Goal: Information Seeking & Learning: Learn about a topic

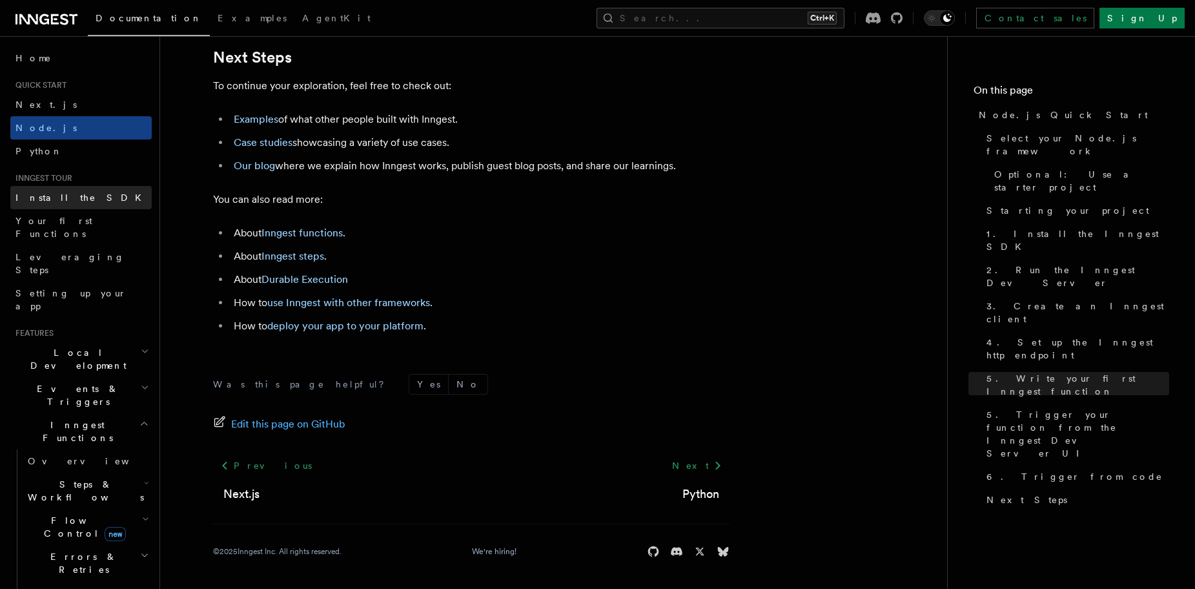
click at [44, 195] on span "Install the SDK" at bounding box center [82, 197] width 134 height 10
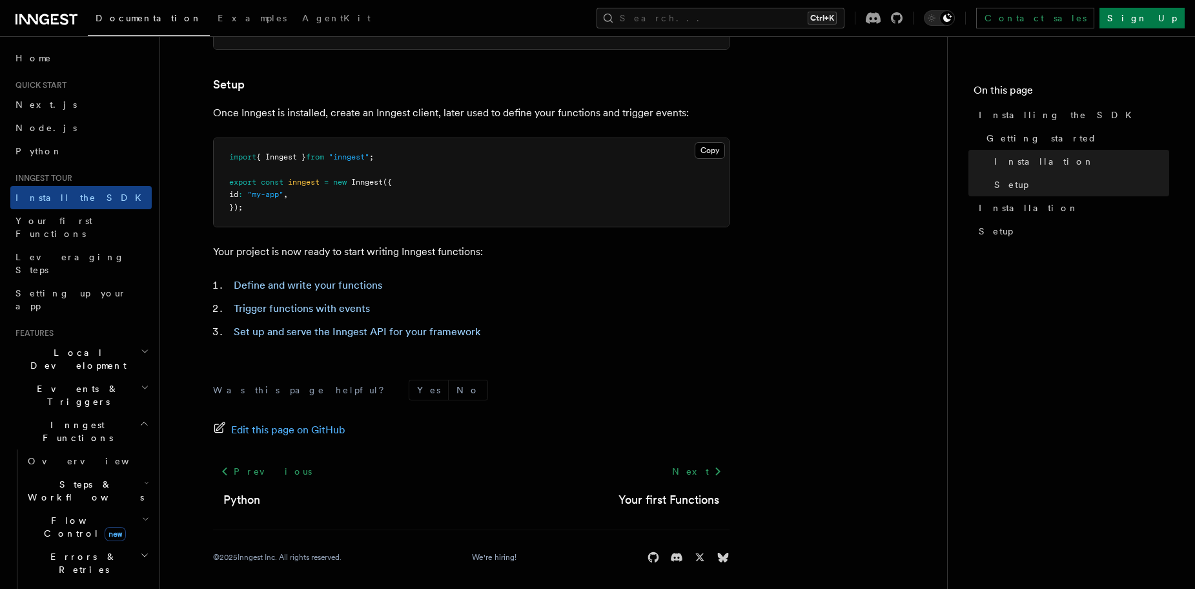
scroll to position [485, 0]
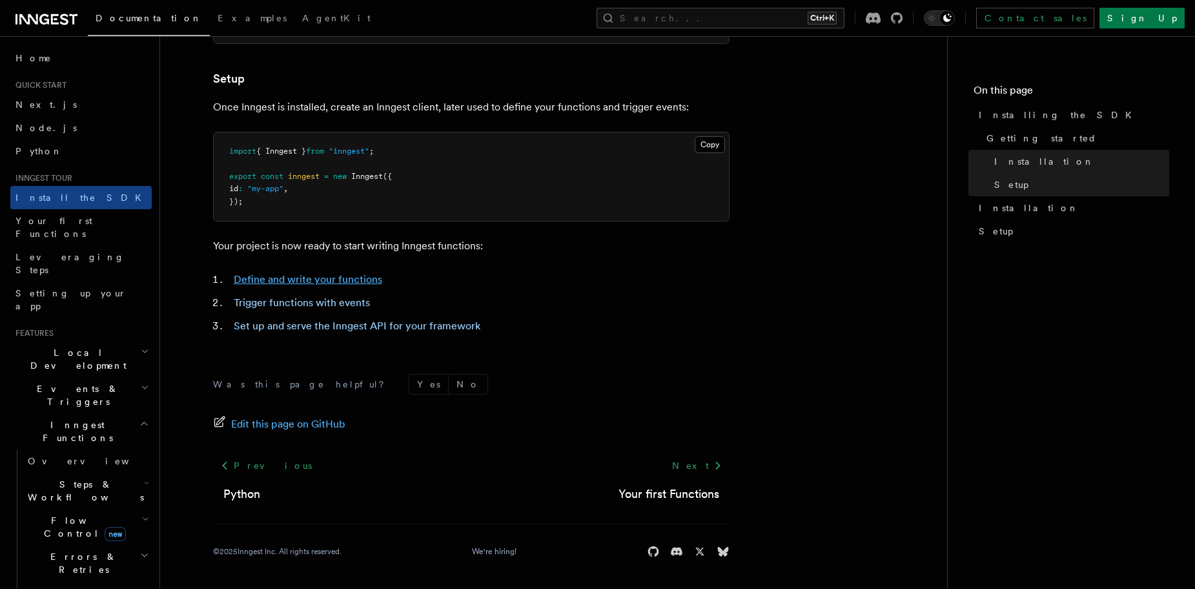
click at [354, 278] on link "Define and write your functions" at bounding box center [308, 279] width 148 height 12
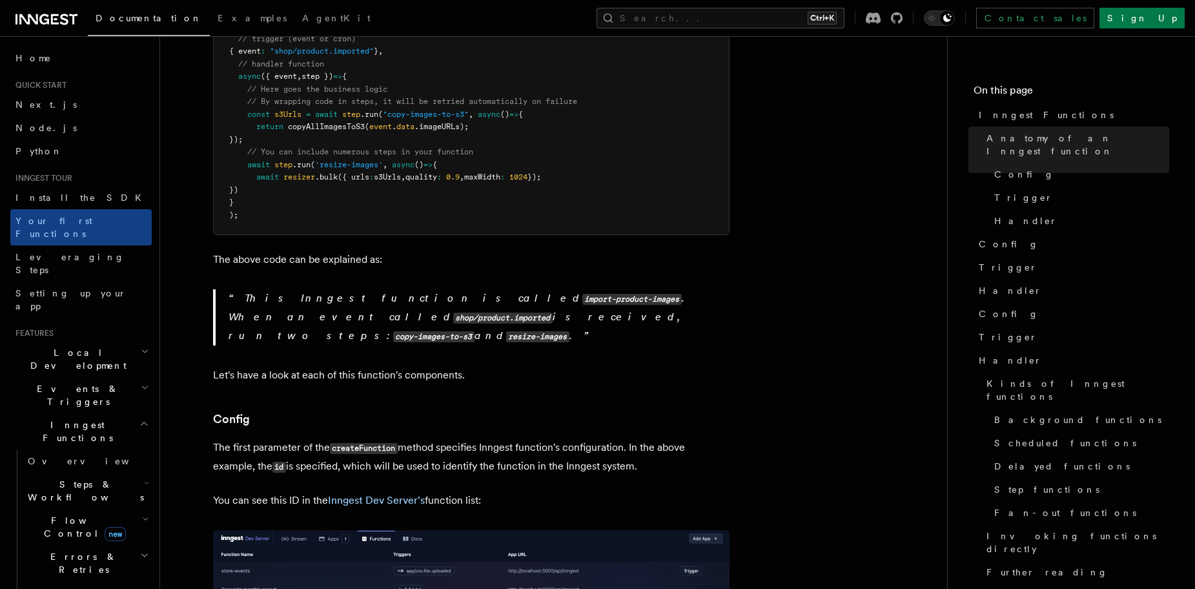
scroll to position [433, 0]
click at [42, 57] on link "Home" at bounding box center [80, 57] width 141 height 23
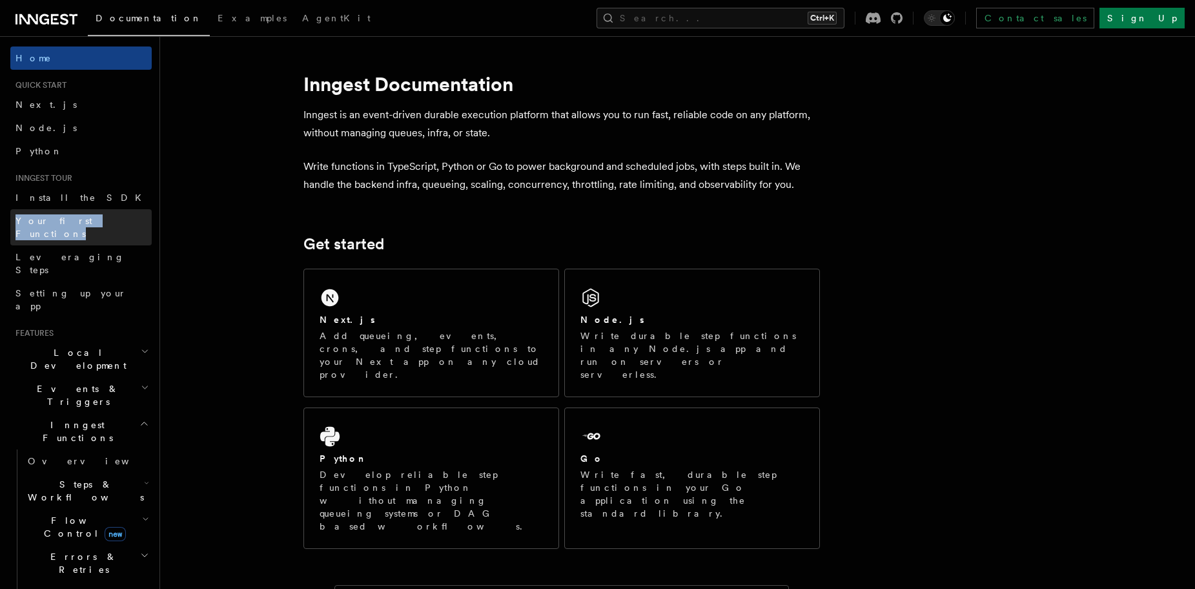
drag, startPoint x: 110, startPoint y: 218, endPoint x: 13, endPoint y: 225, distance: 97.1
copy span "Your first Functions"
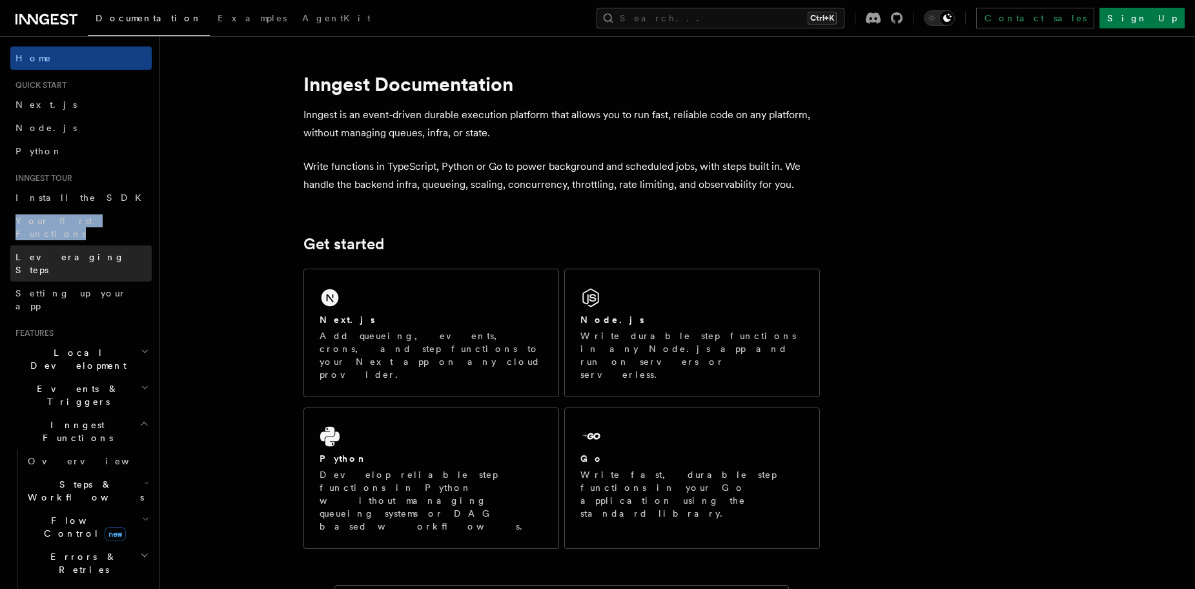
click at [83, 252] on span "Leveraging Steps" at bounding box center [69, 263] width 109 height 23
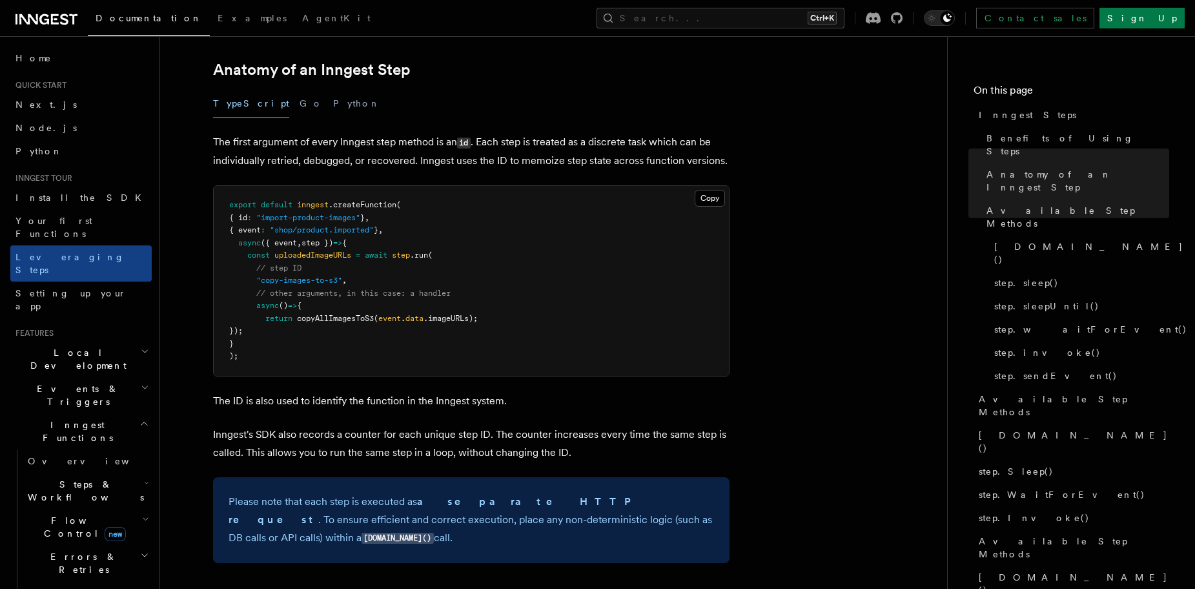
scroll to position [544, 0]
drag, startPoint x: 90, startPoint y: 245, endPoint x: 2, endPoint y: 247, distance: 88.5
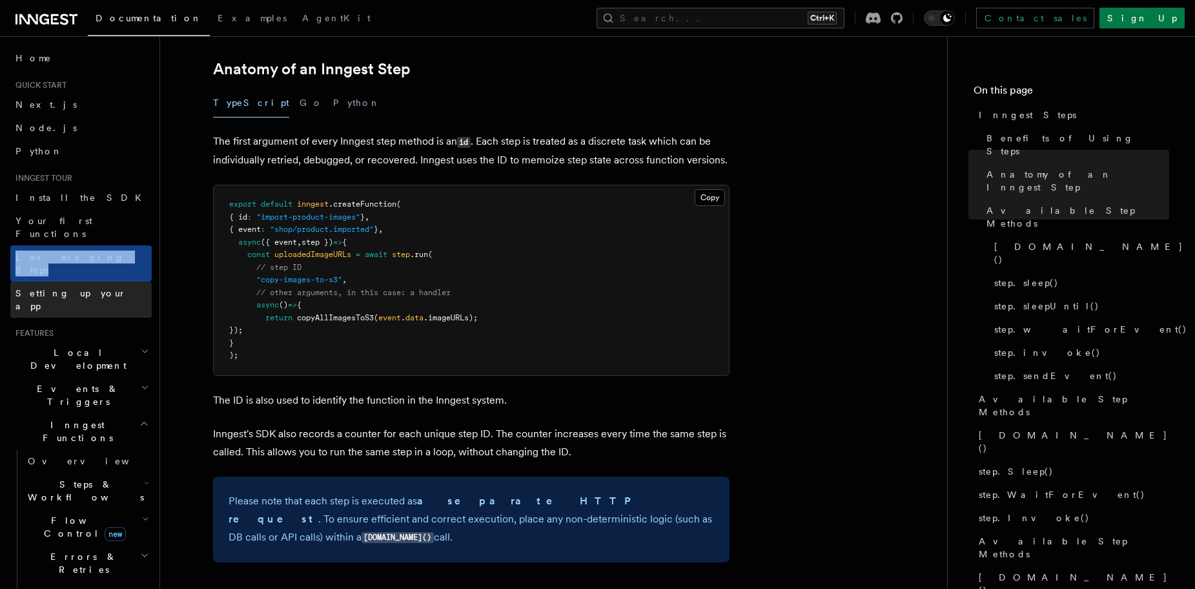
click at [117, 281] on link "Setting up your app" at bounding box center [80, 299] width 141 height 36
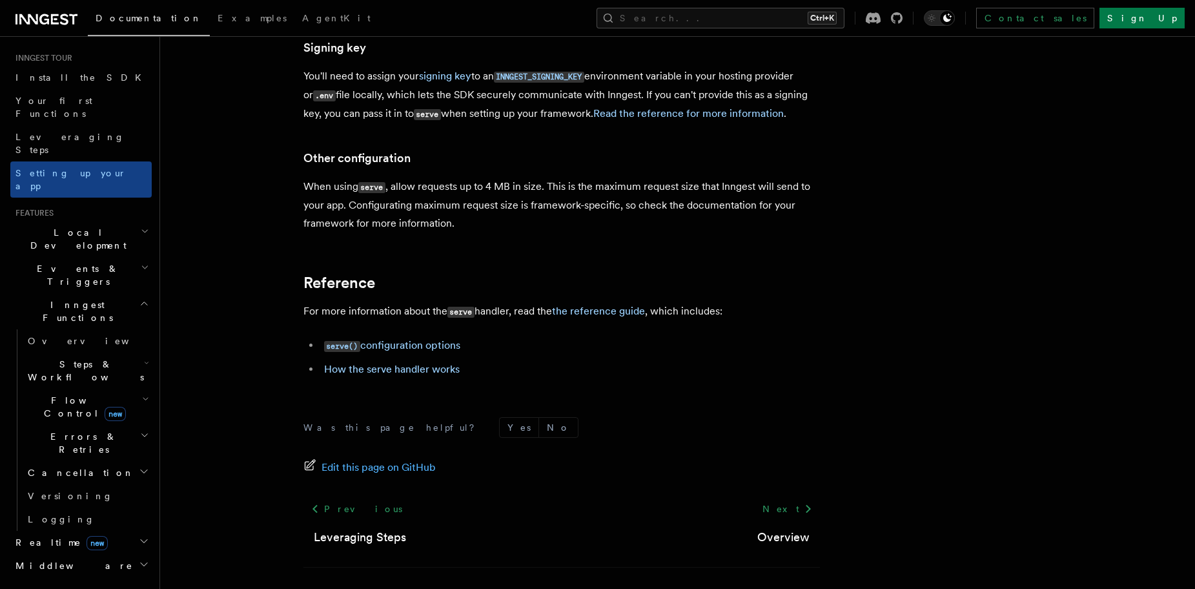
scroll to position [121, 0]
click at [63, 393] on span "Flow Control new" at bounding box center [82, 406] width 119 height 26
click at [68, 549] on span "Debouncing" at bounding box center [86, 554] width 93 height 10
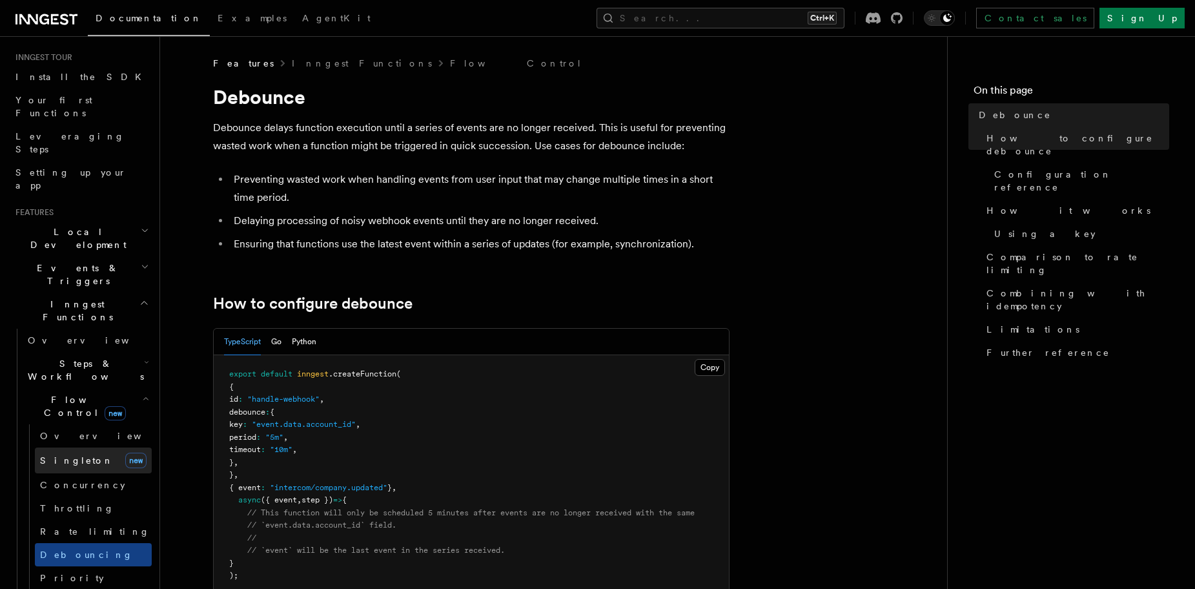
click at [85, 447] on link "[PERSON_NAME] new" at bounding box center [93, 460] width 117 height 26
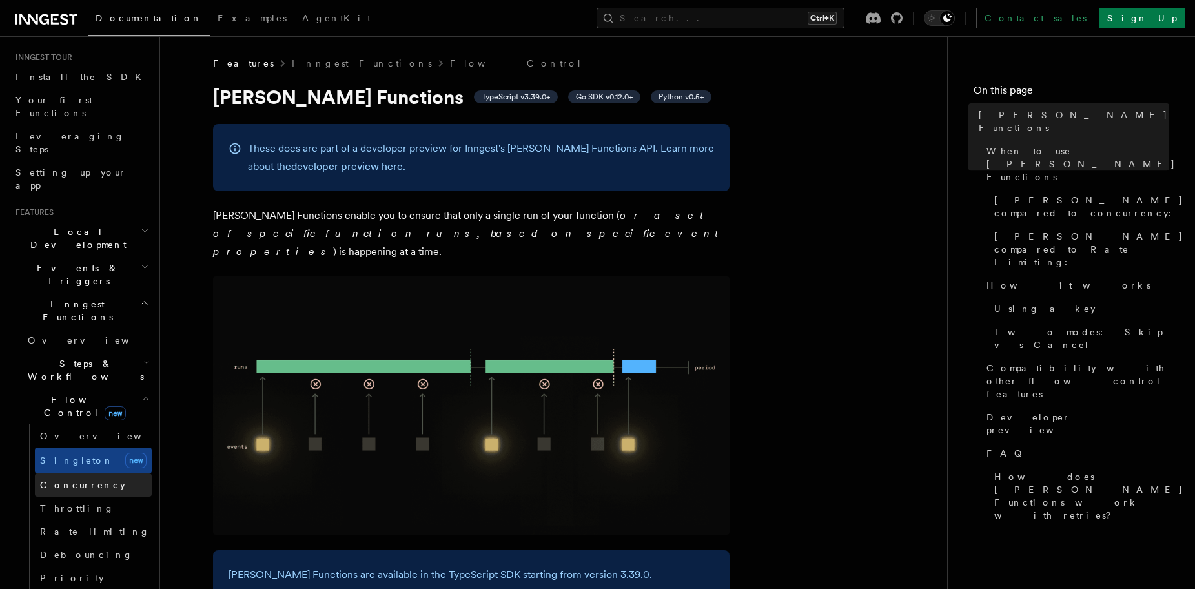
click at [82, 480] on span "Concurrency" at bounding box center [82, 485] width 85 height 10
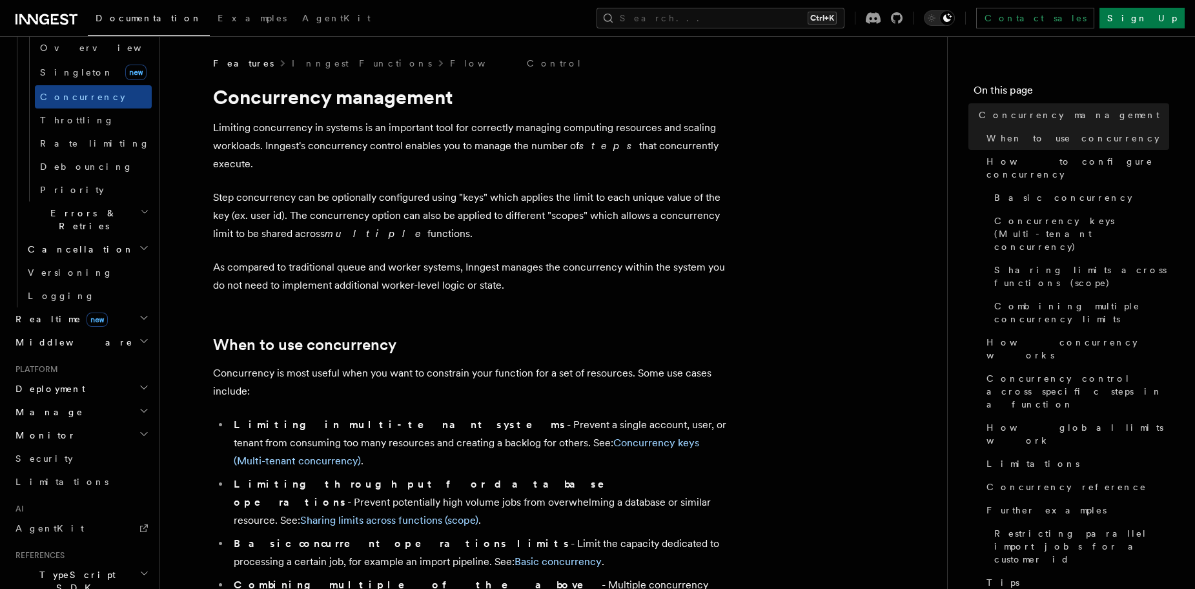
scroll to position [609, 0]
